Goal: Information Seeking & Learning: Find specific fact

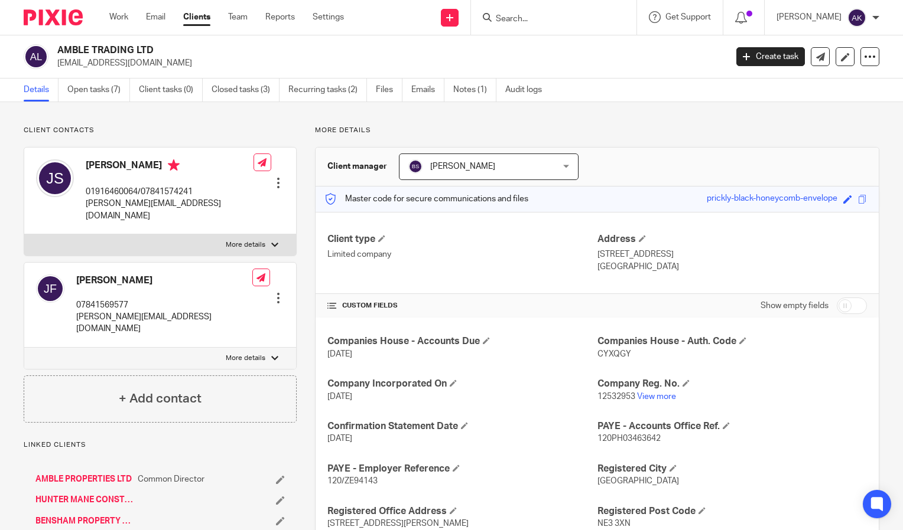
click at [538, 17] on input "Search" at bounding box center [547, 19] width 106 height 11
click at [536, 17] on input "Search" at bounding box center [547, 19] width 106 height 11
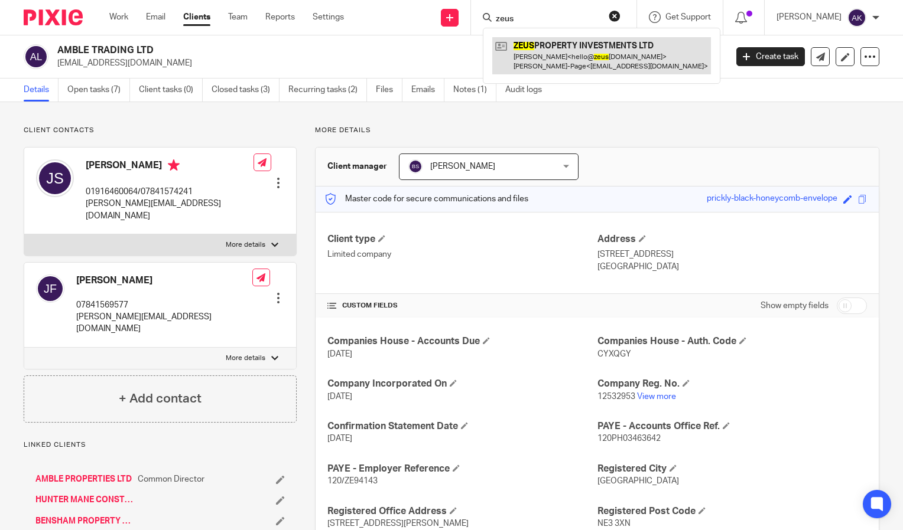
type input "zeus"
click at [596, 60] on link at bounding box center [601, 55] width 219 height 37
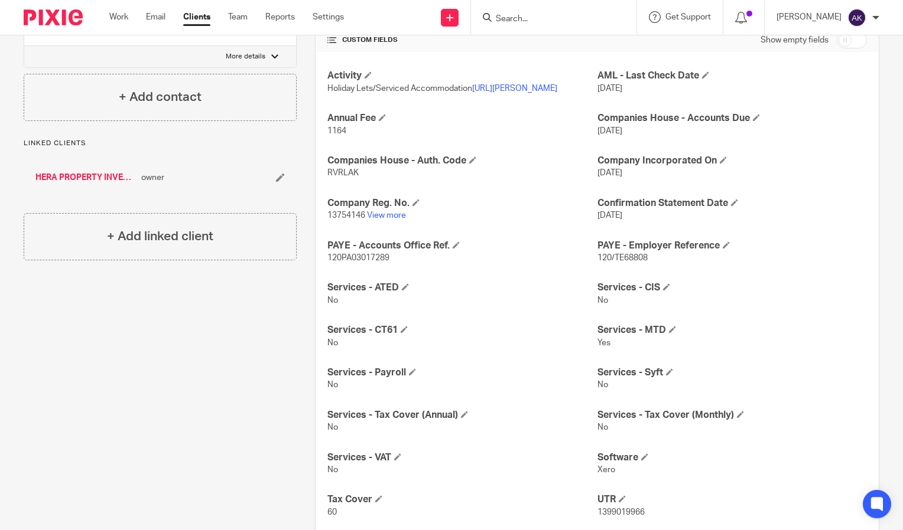
scroll to position [276, 0]
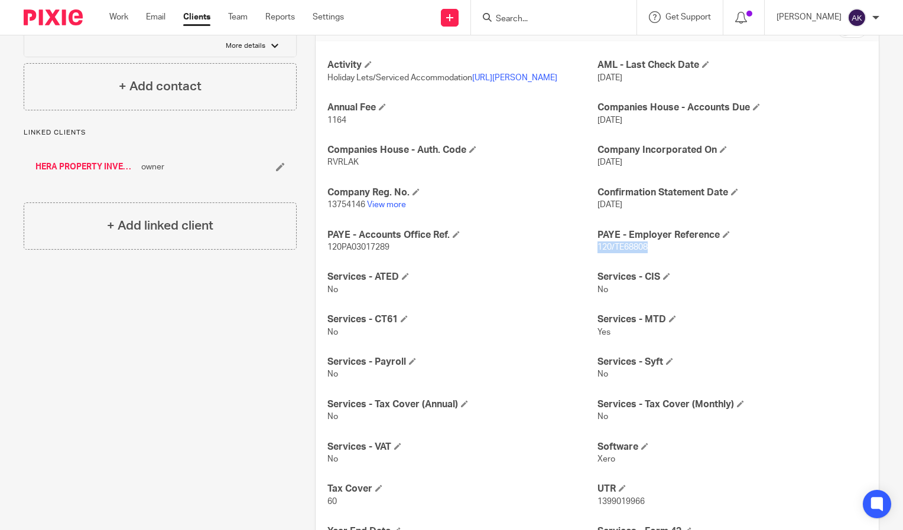
drag, startPoint x: 646, startPoint y: 272, endPoint x: 591, endPoint y: 275, distance: 55.6
click at [597, 253] on p "120/TE68808" at bounding box center [731, 248] width 269 height 12
copy span "120/TE68808"
drag, startPoint x: 406, startPoint y: 269, endPoint x: 324, endPoint y: 270, distance: 82.7
click at [324, 270] on div "Activity Holiday Lets/Serviced Accommodation https://app.fireflies.ai/view/Joan…" at bounding box center [596, 325] width 563 height 569
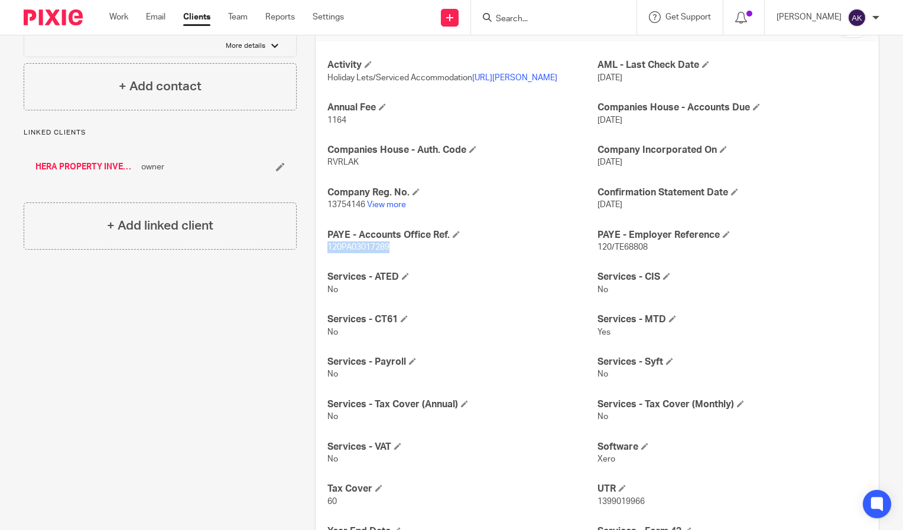
drag, startPoint x: 324, startPoint y: 270, endPoint x: 339, endPoint y: 271, distance: 15.4
copy span "120PA03017289"
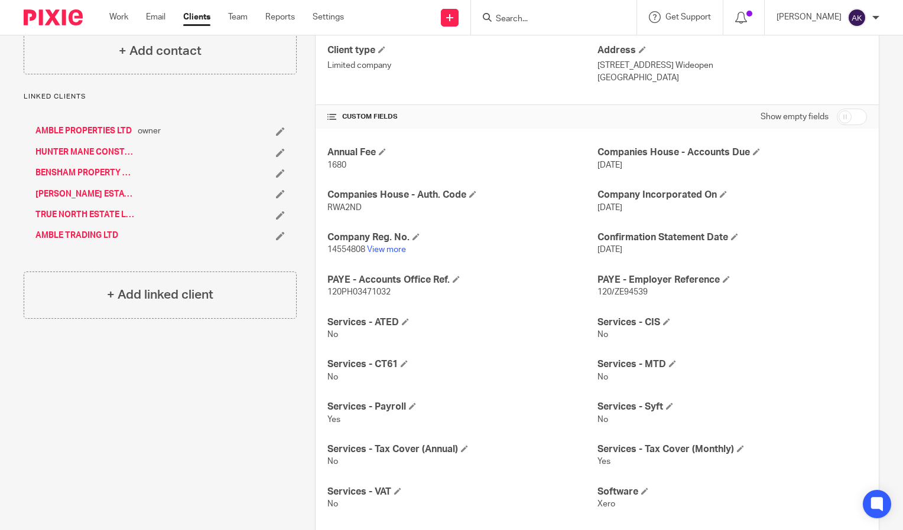
scroll to position [193, 0]
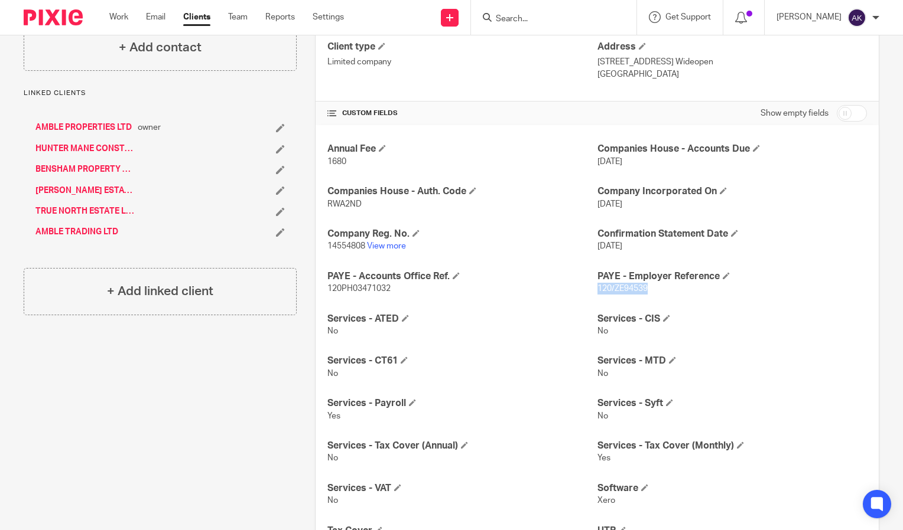
drag, startPoint x: 660, startPoint y: 293, endPoint x: 591, endPoint y: 285, distance: 69.0
click at [597, 285] on p "120/ZE94539" at bounding box center [731, 289] width 269 height 12
drag, startPoint x: 591, startPoint y: 285, endPoint x: 600, endPoint y: 288, distance: 9.0
copy span "120/ZE94539"
drag, startPoint x: 400, startPoint y: 286, endPoint x: 271, endPoint y: 285, distance: 130.0
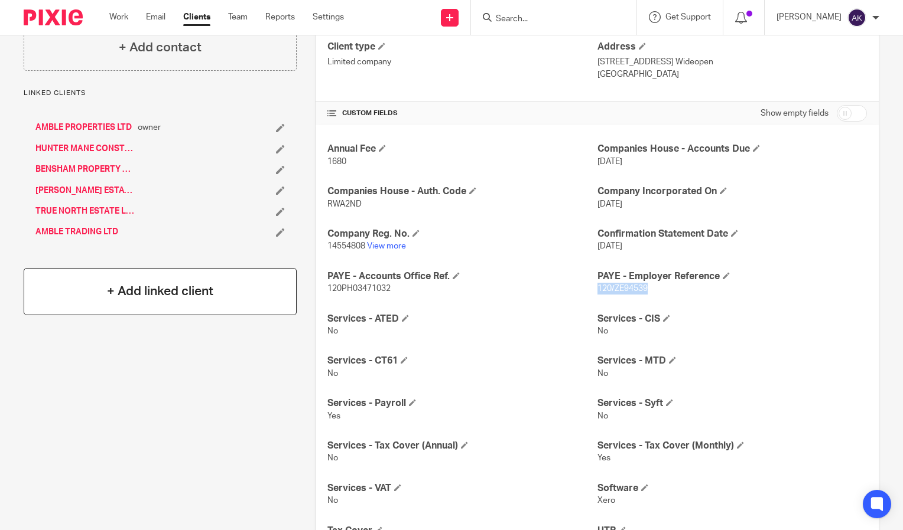
click at [271, 285] on div "Client contacts James Stephenson stephj499@gmail.com Edit contact Create client…" at bounding box center [442, 292] width 874 height 719
click at [444, 285] on p "120PH03471032" at bounding box center [461, 289] width 269 height 12
drag, startPoint x: 389, startPoint y: 285, endPoint x: 326, endPoint y: 289, distance: 63.3
click at [327, 289] on p "120PH03471032" at bounding box center [461, 289] width 269 height 12
copy span "120PH03471032"
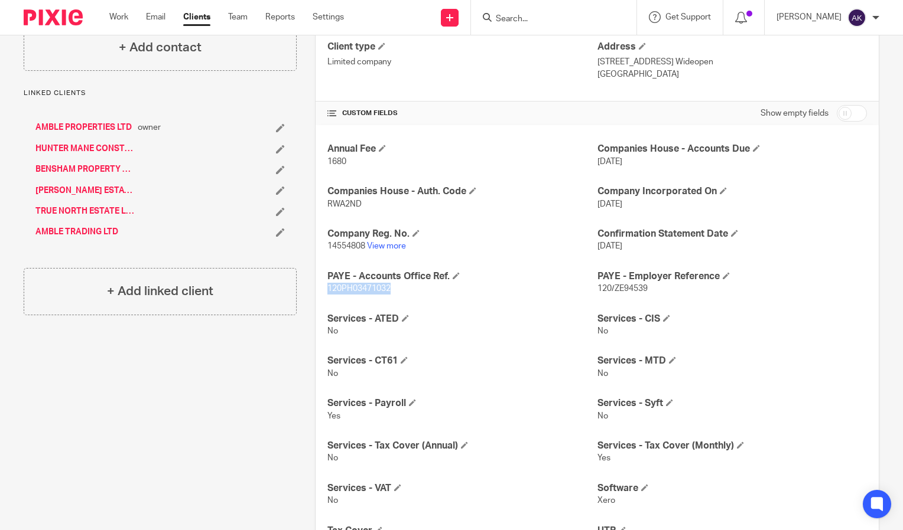
scroll to position [0, 0]
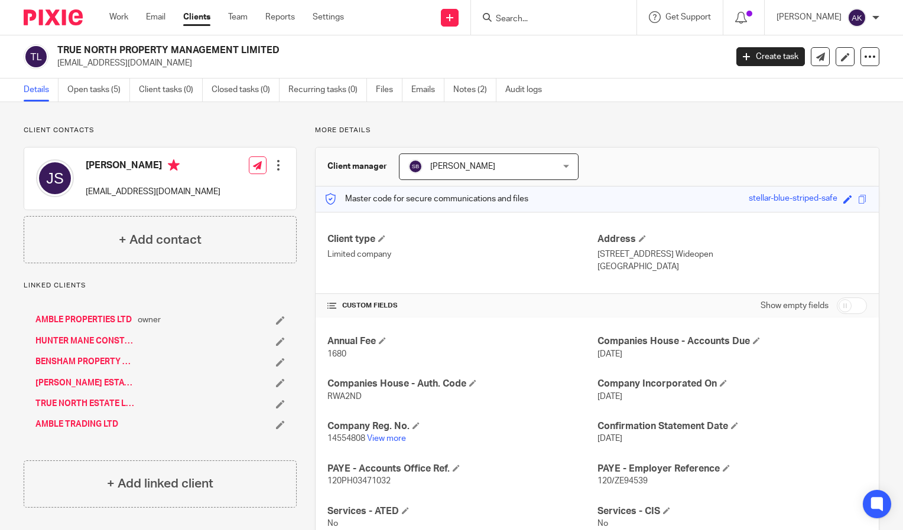
click at [515, 14] on input "Search" at bounding box center [547, 19] width 106 height 11
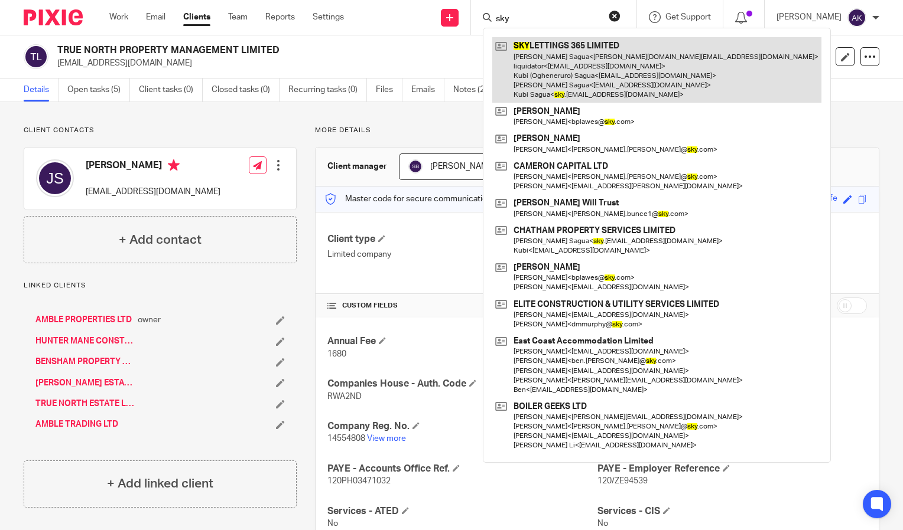
type input "sky"
click at [627, 64] on link at bounding box center [656, 70] width 329 height 66
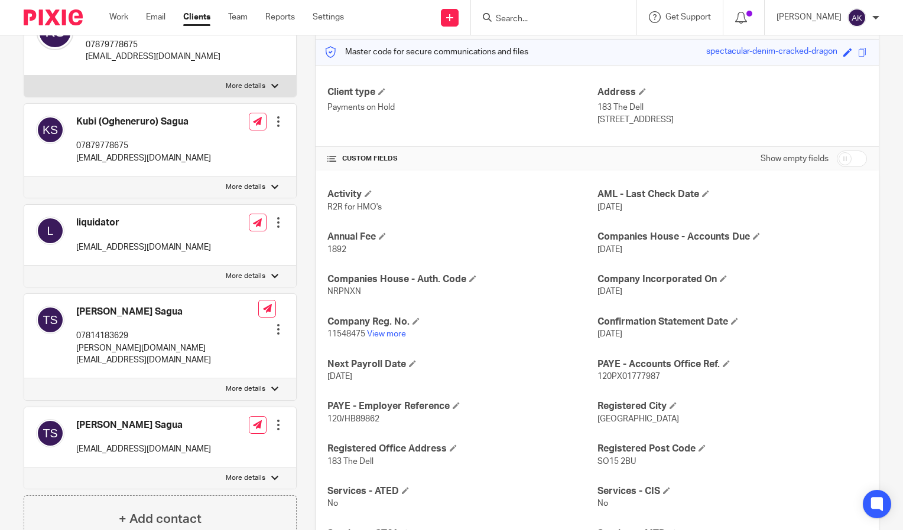
scroll to position [148, 0]
drag, startPoint x: 382, startPoint y: 419, endPoint x: 322, endPoint y: 415, distance: 59.8
click at [322, 415] on div "Activity R2R for HMO's AML - Last Check Date [DATE] Annual Fee 1892 Companies H…" at bounding box center [596, 497] width 563 height 654
drag, startPoint x: 322, startPoint y: 415, endPoint x: 341, endPoint y: 422, distance: 20.0
copy span "120/HB89862"
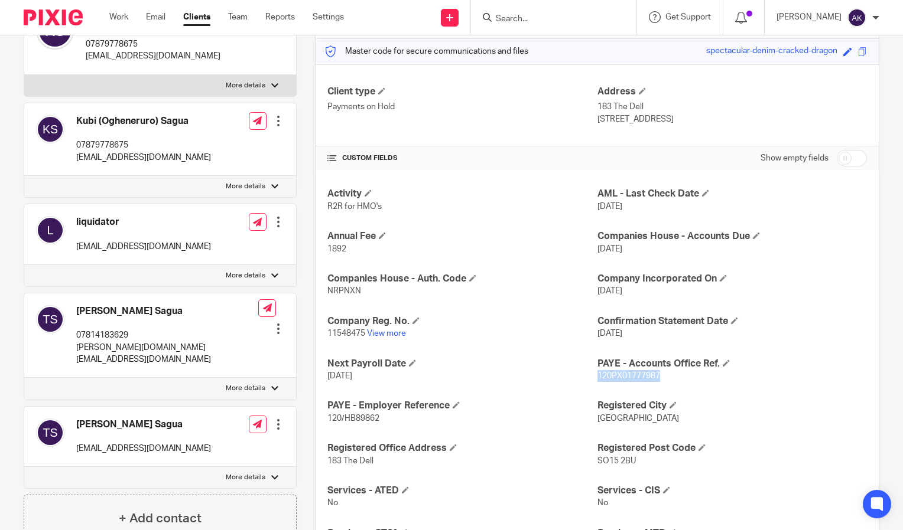
drag, startPoint x: 672, startPoint y: 374, endPoint x: 591, endPoint y: 374, distance: 80.9
click at [597, 374] on p "120PX01777987" at bounding box center [731, 376] width 269 height 12
copy span "120PX01777987"
click at [532, 27] on div at bounding box center [553, 17] width 165 height 35
click at [527, 22] on input "Search" at bounding box center [547, 19] width 106 height 11
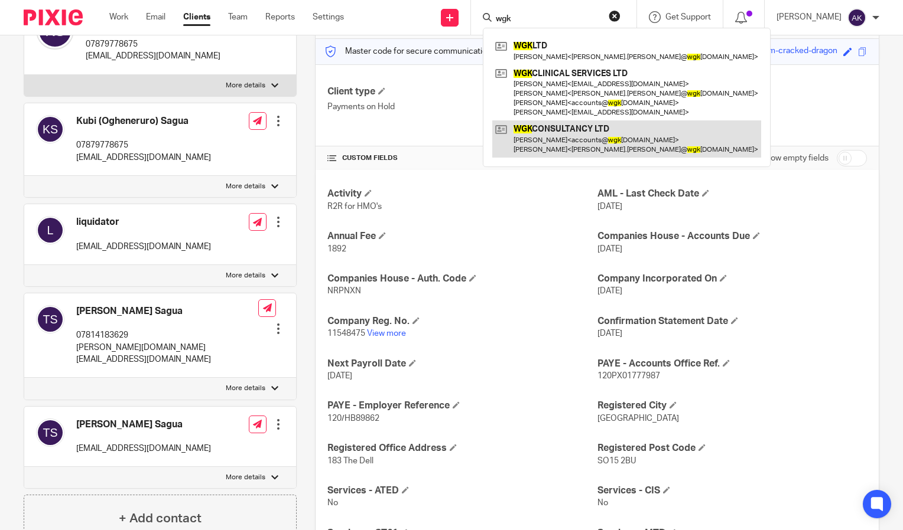
type input "wgk"
click at [606, 135] on link at bounding box center [626, 139] width 269 height 37
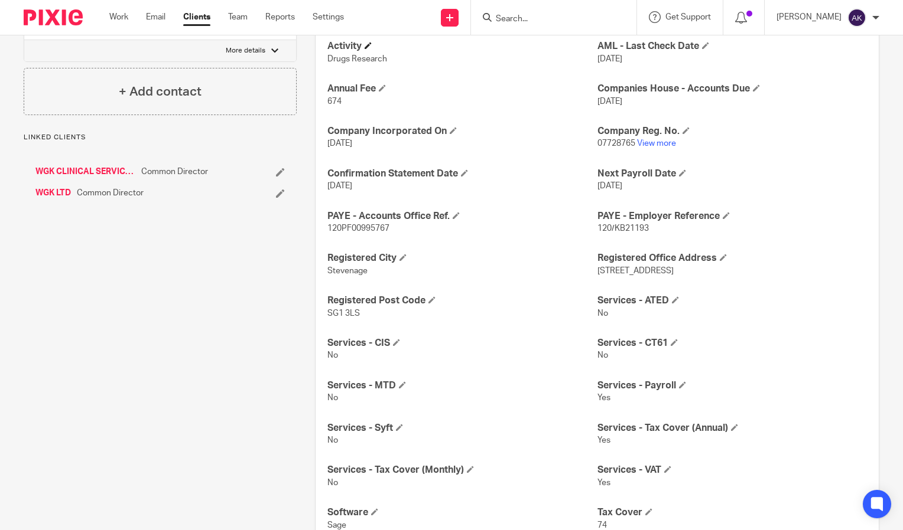
scroll to position [296, 0]
drag, startPoint x: 660, startPoint y: 227, endPoint x: 591, endPoint y: 227, distance: 69.1
click at [597, 227] on p "120/KB21193" at bounding box center [731, 228] width 269 height 12
copy span "120/KB21193"
drag, startPoint x: 396, startPoint y: 224, endPoint x: 325, endPoint y: 226, distance: 70.9
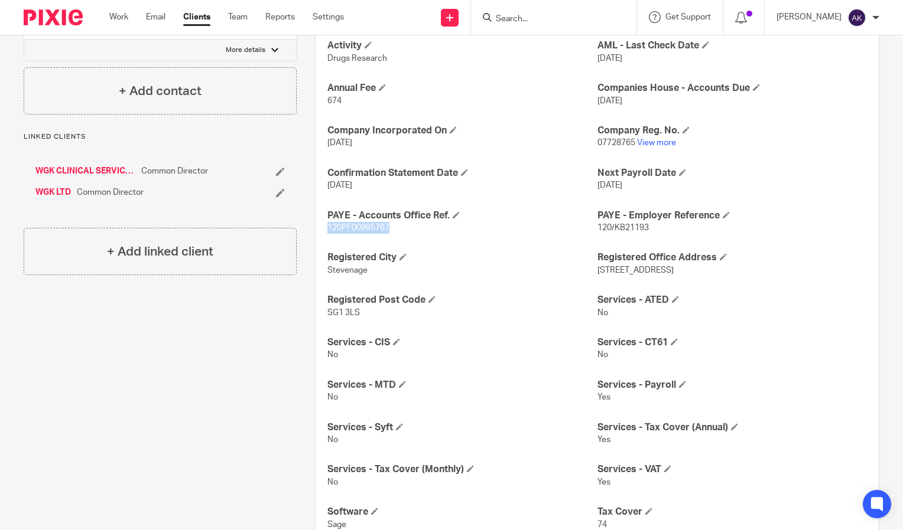
click at [327, 226] on p "120PF00995767" at bounding box center [461, 228] width 269 height 12
drag, startPoint x: 325, startPoint y: 226, endPoint x: 336, endPoint y: 228, distance: 10.9
copy span "120PF00995767"
click at [537, 22] on input "Search" at bounding box center [547, 19] width 106 height 11
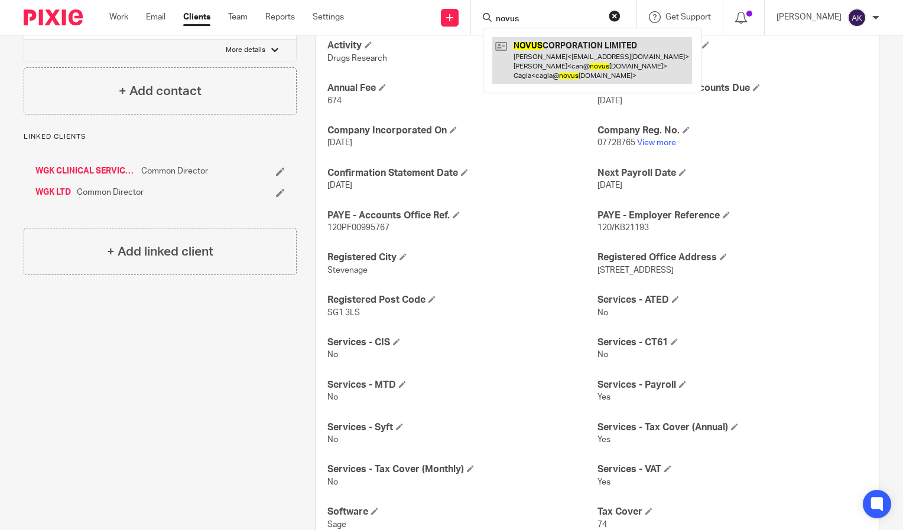
type input "novus"
click at [581, 58] on link at bounding box center [592, 60] width 200 height 47
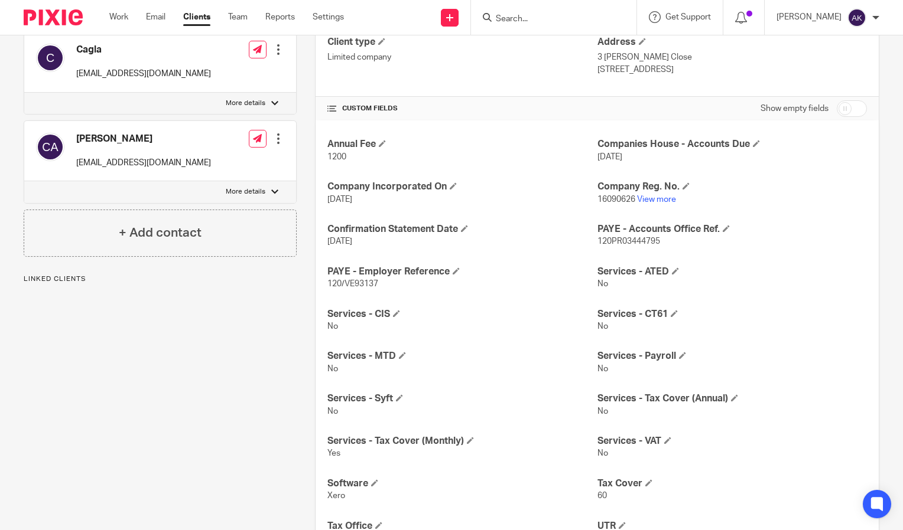
scroll to position [198, 0]
drag, startPoint x: 385, startPoint y: 282, endPoint x: 325, endPoint y: 283, distance: 59.7
click at [327, 283] on p "120/VE93137" at bounding box center [461, 284] width 269 height 12
drag, startPoint x: 325, startPoint y: 283, endPoint x: 335, endPoint y: 282, distance: 10.1
copy span "120/VE93137"
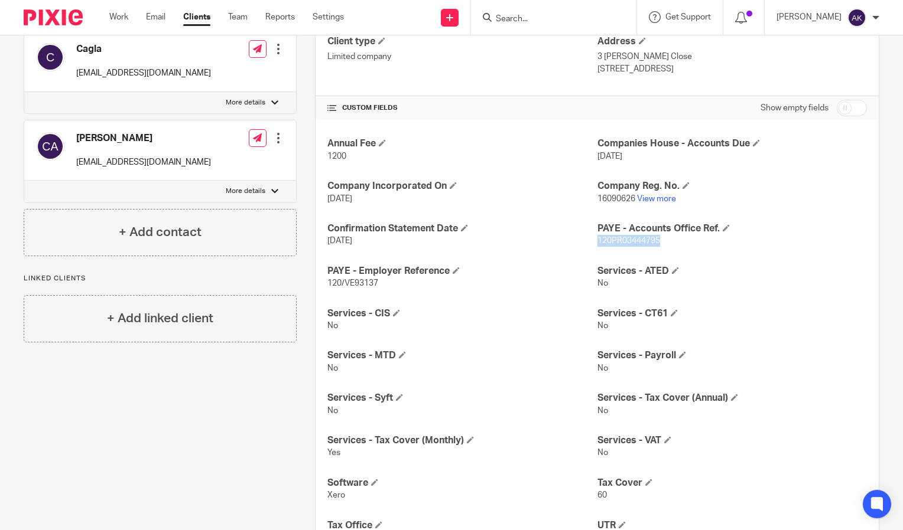
drag, startPoint x: 654, startPoint y: 240, endPoint x: 591, endPoint y: 245, distance: 62.7
click at [597, 245] on span "120PR03444795" at bounding box center [628, 241] width 63 height 8
drag, startPoint x: 591, startPoint y: 245, endPoint x: 599, endPoint y: 242, distance: 8.2
copy span "120PR03444795"
click at [533, 16] on input "Search" at bounding box center [547, 19] width 106 height 11
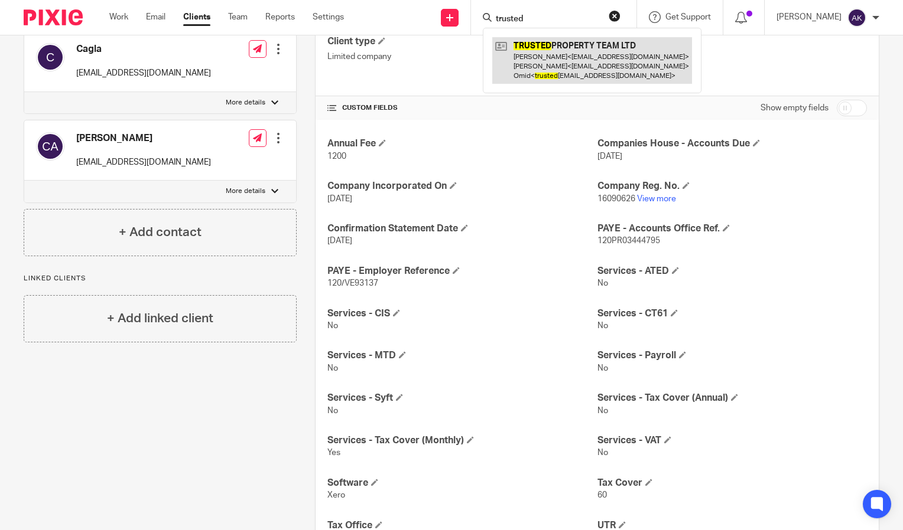
type input "trusted"
click at [598, 69] on link at bounding box center [592, 60] width 200 height 47
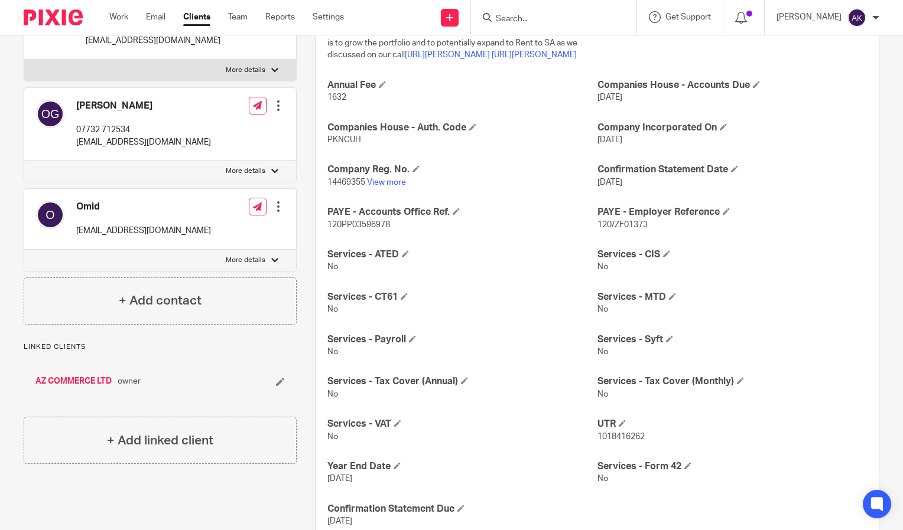
scroll to position [324, 0]
drag, startPoint x: 663, startPoint y: 246, endPoint x: 592, endPoint y: 247, distance: 71.5
click at [597, 230] on p "120/ZF01373" at bounding box center [731, 224] width 269 height 12
copy span "120/ZF01373"
drag, startPoint x: 395, startPoint y: 249, endPoint x: 324, endPoint y: 251, distance: 70.9
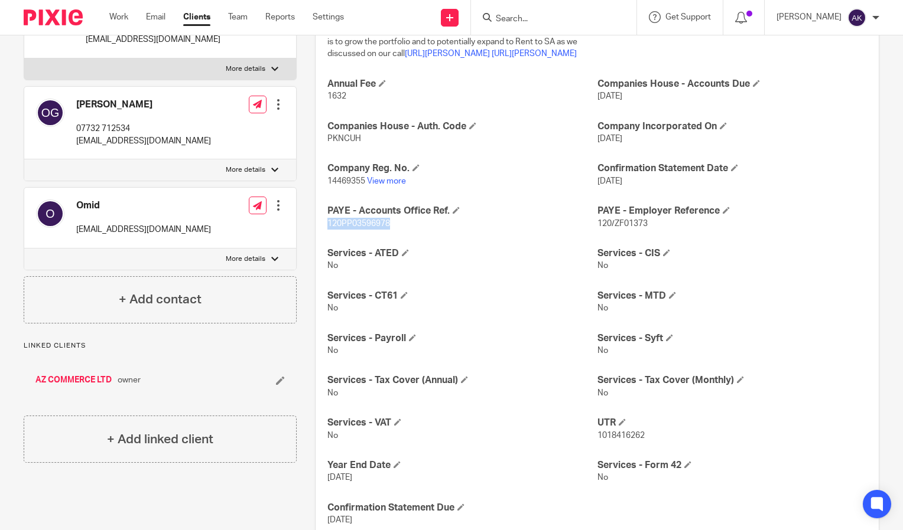
click at [327, 230] on p "120PP03596978" at bounding box center [461, 224] width 269 height 12
drag, startPoint x: 324, startPoint y: 251, endPoint x: 340, endPoint y: 243, distance: 17.7
copy span "120PP03596978"
click at [567, 11] on form at bounding box center [557, 17] width 126 height 15
click at [530, 22] on input "Search" at bounding box center [547, 19] width 106 height 11
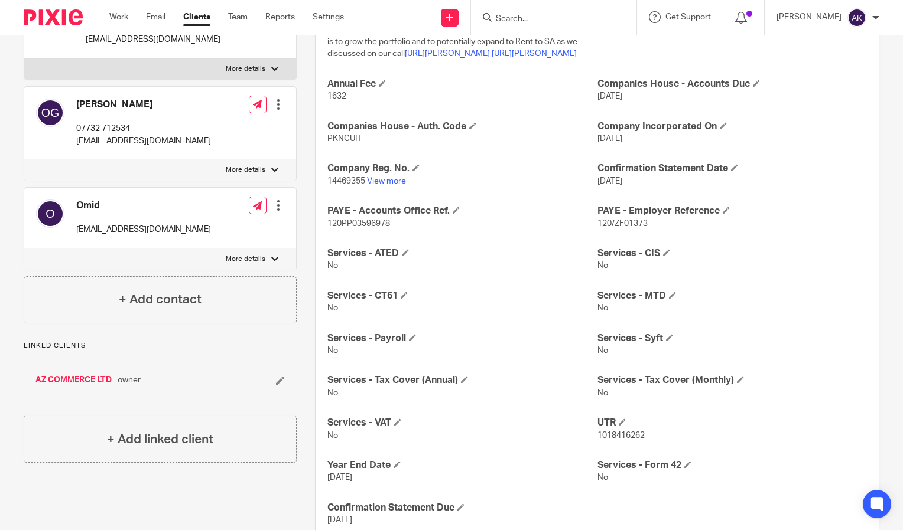
scroll to position [0, 0]
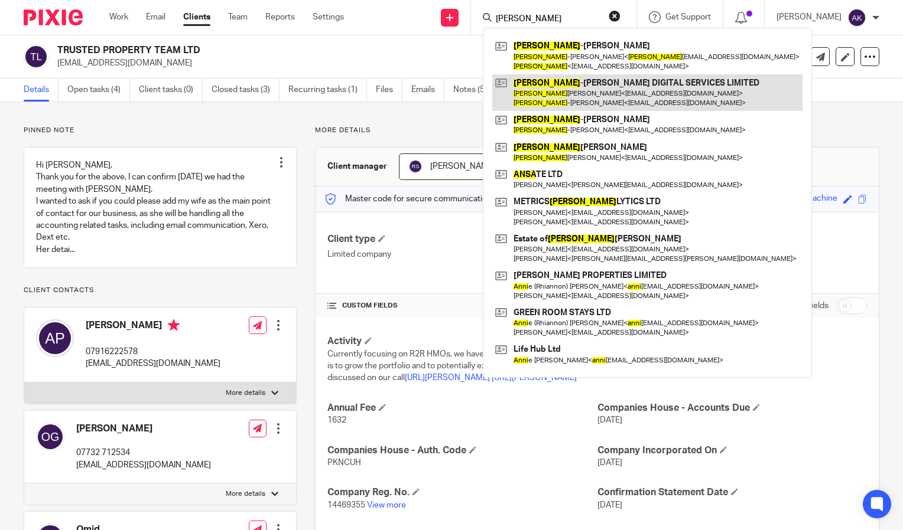
type input "anna"
click at [644, 106] on link at bounding box center [647, 92] width 310 height 37
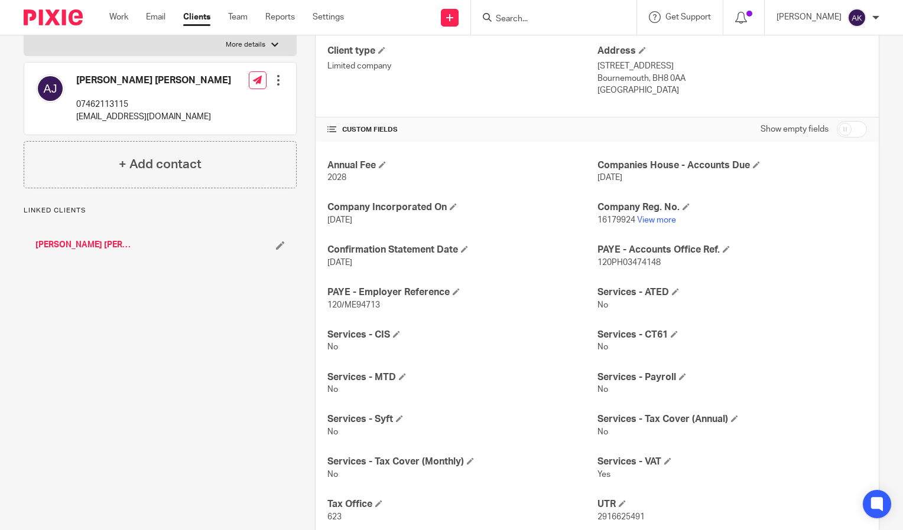
scroll to position [190, 0]
drag, startPoint x: 386, startPoint y: 307, endPoint x: 323, endPoint y: 305, distance: 63.2
click at [323, 305] on div "Annual Fee 2028 Companies House - Accounts Due [DATE] Company Incorporated On […" at bounding box center [596, 383] width 563 height 484
drag, startPoint x: 323, startPoint y: 305, endPoint x: 337, endPoint y: 304, distance: 13.7
copy span "120/ME94713"
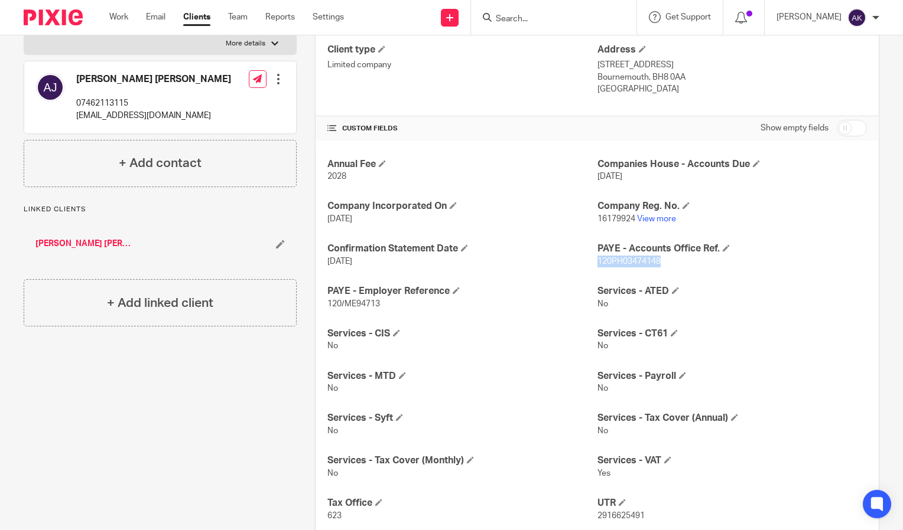
drag, startPoint x: 672, startPoint y: 263, endPoint x: 593, endPoint y: 262, distance: 79.2
click at [597, 262] on p "120PH03474148" at bounding box center [731, 262] width 269 height 12
copy span "120PH03474148"
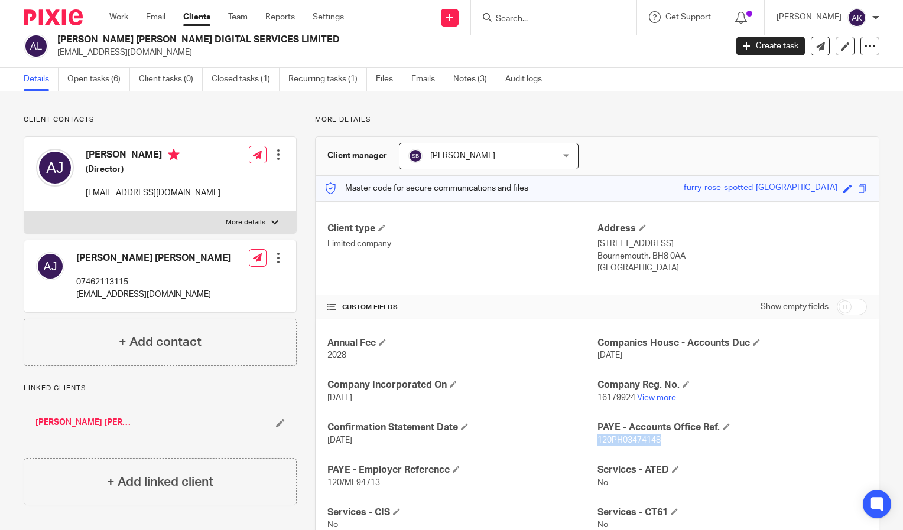
scroll to position [0, 0]
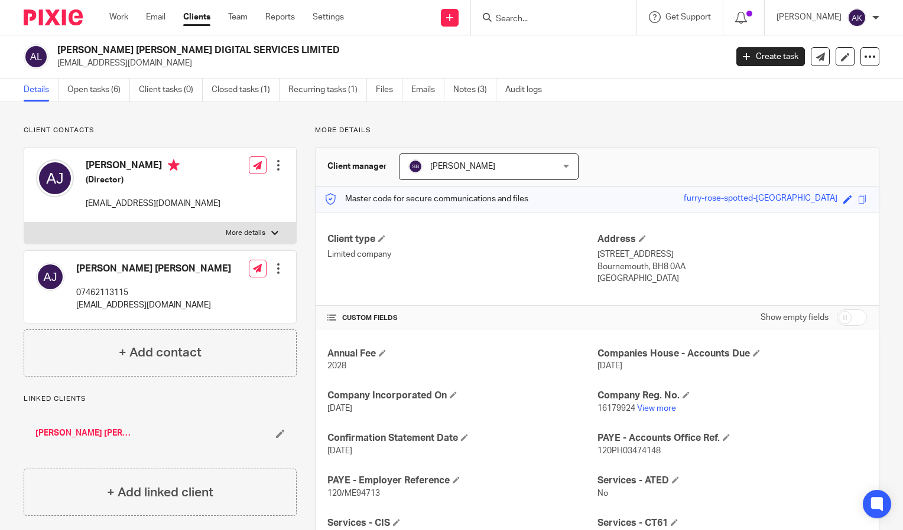
click at [522, 17] on input "Search" at bounding box center [547, 19] width 106 height 11
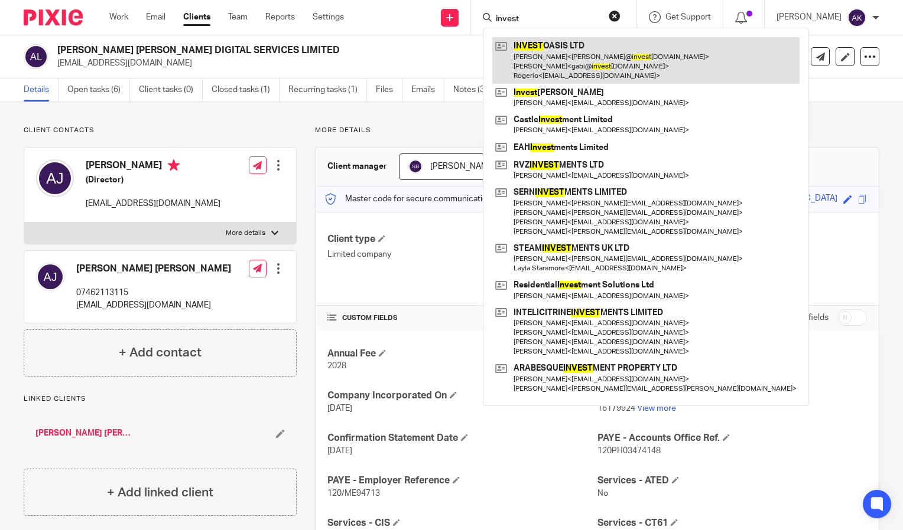
type input "invest"
click at [574, 50] on link at bounding box center [645, 60] width 307 height 47
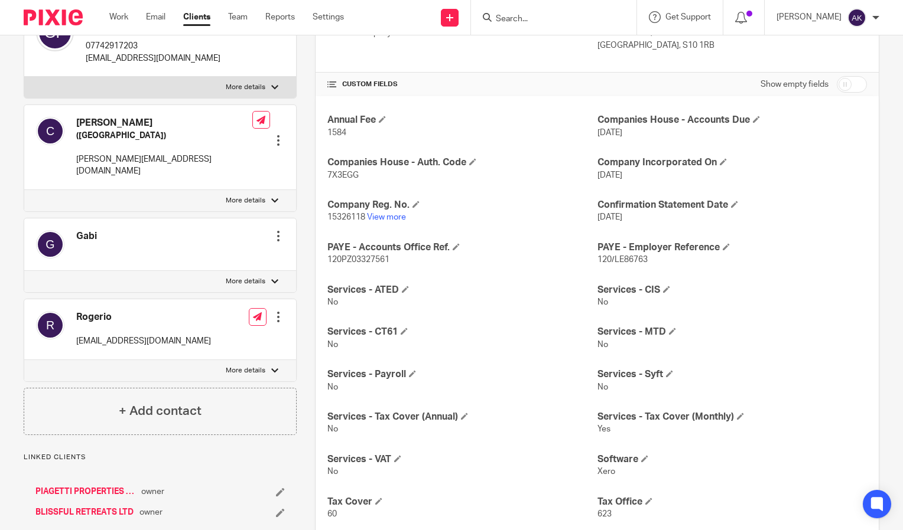
scroll to position [222, 0]
drag, startPoint x: 644, startPoint y: 259, endPoint x: 590, endPoint y: 257, distance: 54.4
click at [590, 257] on div "Annual Fee 1584 Companies House - Accounts Due 30 Sep 2026 Companies House - Au…" at bounding box center [596, 380] width 563 height 569
drag, startPoint x: 590, startPoint y: 257, endPoint x: 662, endPoint y: 258, distance: 71.5
click at [662, 258] on p "120/LE86763" at bounding box center [731, 259] width 269 height 12
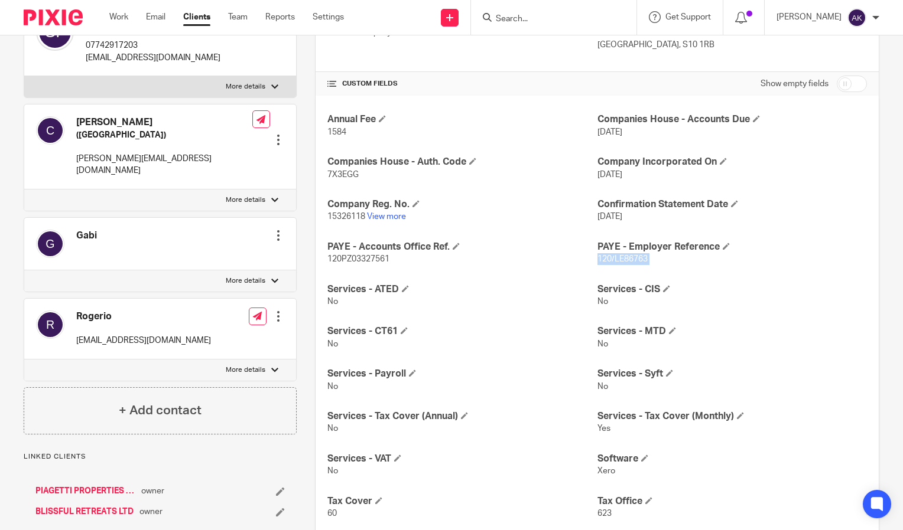
drag, startPoint x: 662, startPoint y: 258, endPoint x: 597, endPoint y: 259, distance: 64.4
click at [597, 259] on p "120/LE86763" at bounding box center [731, 259] width 269 height 12
drag, startPoint x: 392, startPoint y: 255, endPoint x: 321, endPoint y: 259, distance: 71.0
click at [321, 259] on div "Annual Fee 1584 Companies House - Accounts Due 30 Sep 2026 Companies House - Au…" at bounding box center [596, 380] width 563 height 569
drag, startPoint x: 321, startPoint y: 259, endPoint x: 341, endPoint y: 259, distance: 20.1
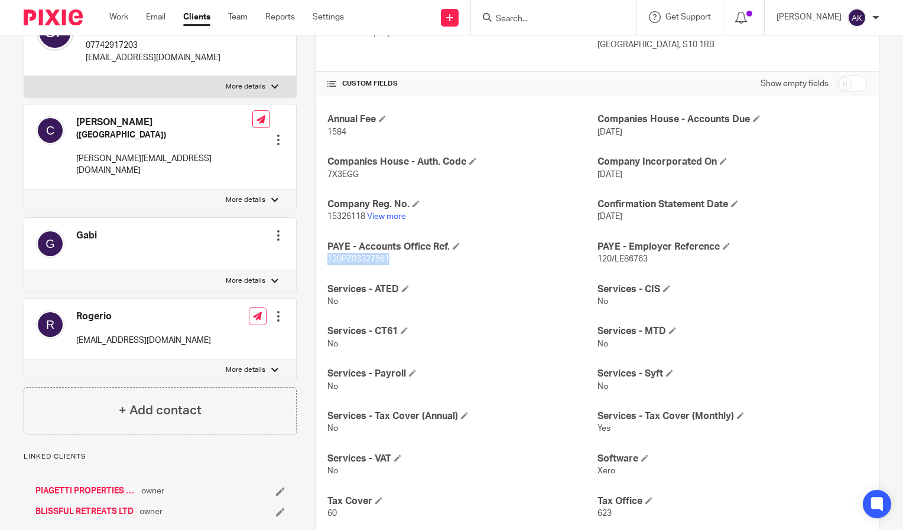
copy span "120PZ03327561"
click at [536, 22] on input "Search" at bounding box center [547, 19] width 106 height 11
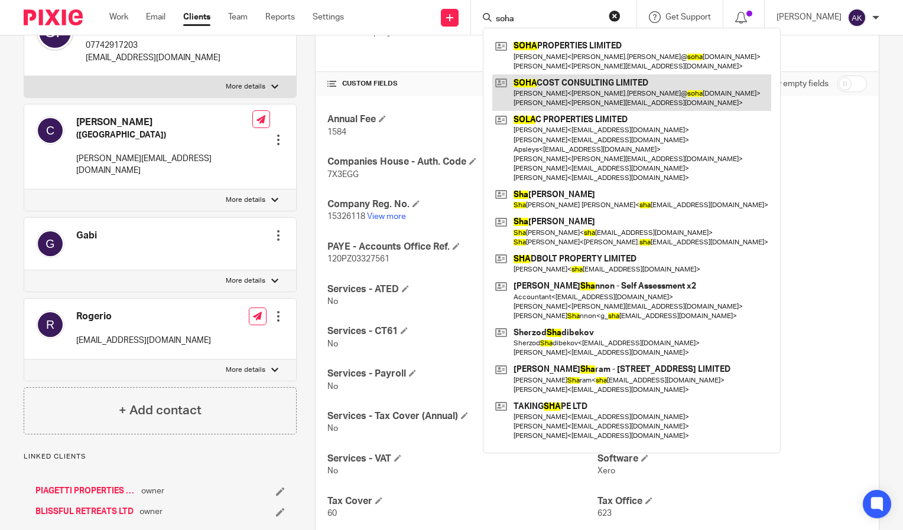
type input "soha"
click at [596, 92] on link at bounding box center [631, 92] width 279 height 37
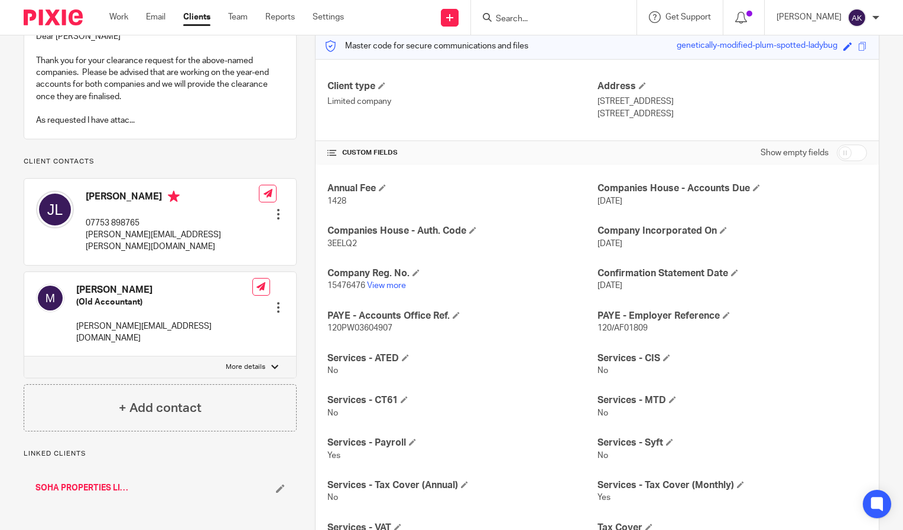
scroll to position [154, 0]
drag, startPoint x: 649, startPoint y: 327, endPoint x: 591, endPoint y: 328, distance: 57.9
click at [597, 328] on p "120/AF01809" at bounding box center [731, 328] width 269 height 12
copy span "120/AF01809"
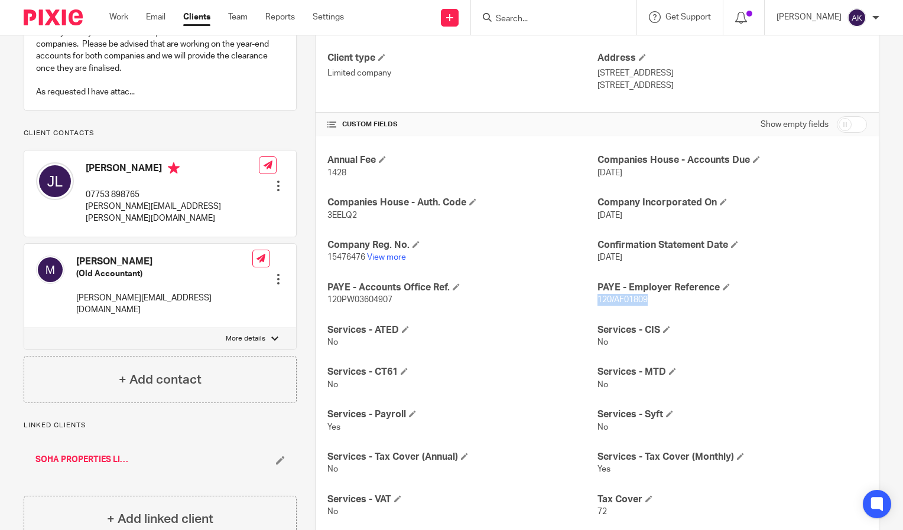
scroll to position [183, 0]
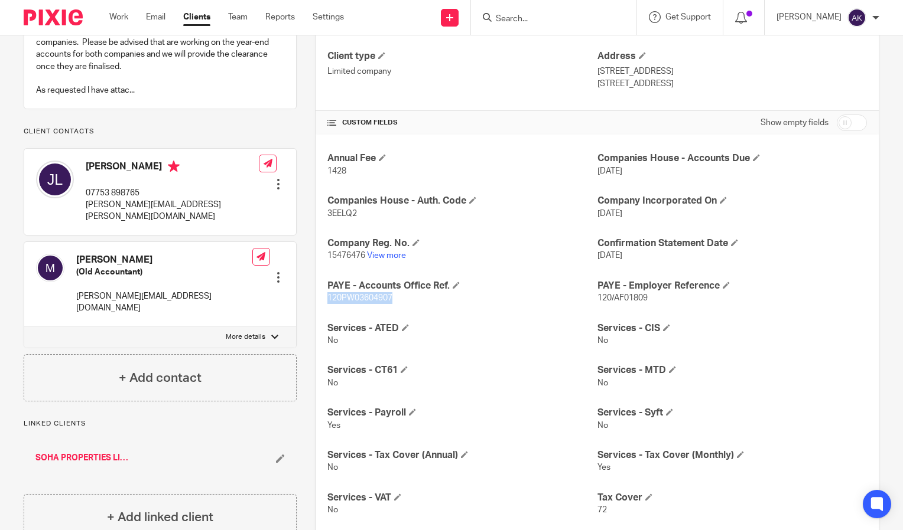
drag, startPoint x: 393, startPoint y: 297, endPoint x: 324, endPoint y: 300, distance: 69.2
click at [327, 300] on p "120PW03604907" at bounding box center [461, 298] width 269 height 12
drag, startPoint x: 324, startPoint y: 300, endPoint x: 338, endPoint y: 299, distance: 14.2
copy span "120PW03604907"
click at [525, 20] on input "Search" at bounding box center [547, 19] width 106 height 11
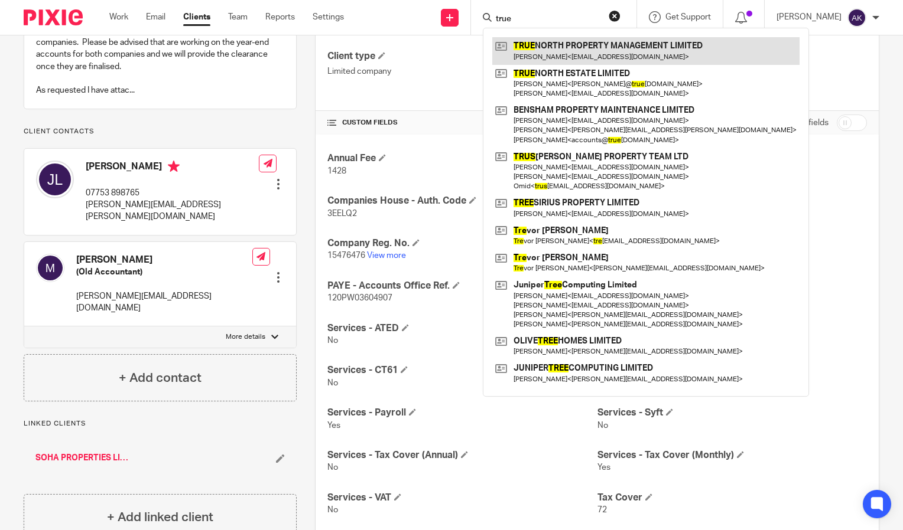
type input "true"
click at [635, 45] on link at bounding box center [645, 50] width 307 height 27
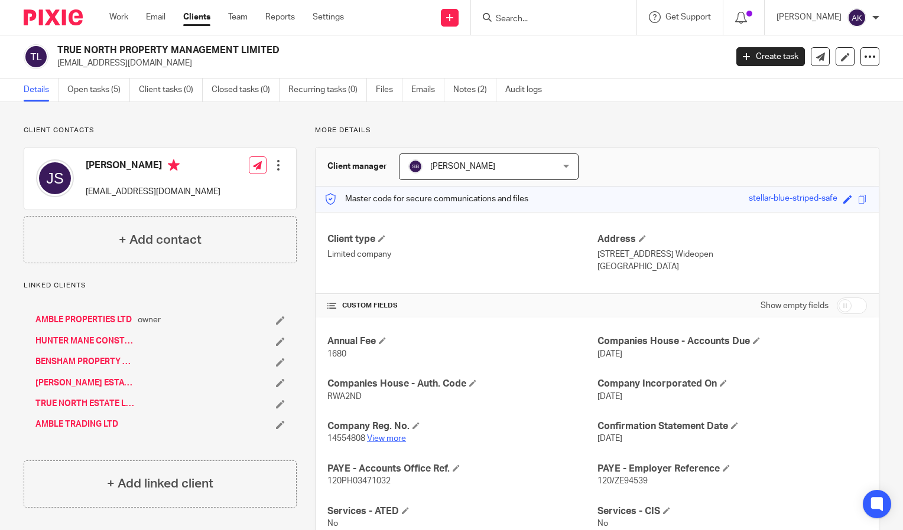
click at [385, 438] on link "View more" at bounding box center [386, 439] width 39 height 8
drag, startPoint x: 161, startPoint y: 61, endPoint x: 58, endPoint y: 67, distance: 102.9
click at [58, 67] on p "[EMAIL_ADDRESS][DOMAIN_NAME]" at bounding box center [387, 63] width 661 height 12
copy p "[EMAIL_ADDRESS][DOMAIN_NAME]"
